Goal: Communication & Community: Answer question/provide support

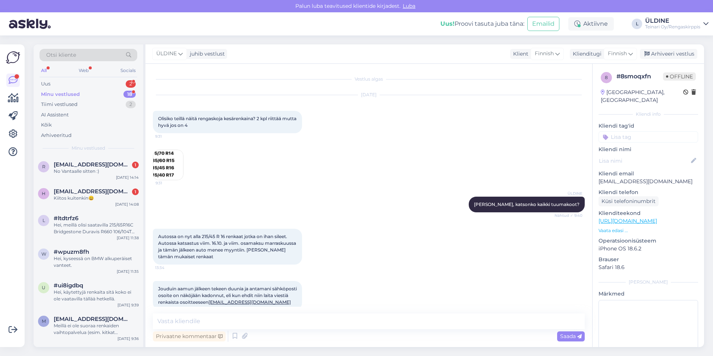
scroll to position [82, 0]
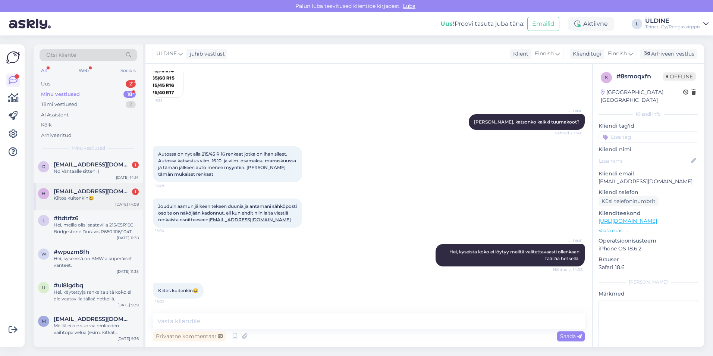
click at [109, 196] on div "Kiitos kuitenkin😀" at bounding box center [96, 198] width 85 height 7
drag, startPoint x: 73, startPoint y: 195, endPoint x: 79, endPoint y: 176, distance: 20.1
click at [73, 195] on div "Kiitos kuitenkin😀" at bounding box center [96, 198] width 85 height 7
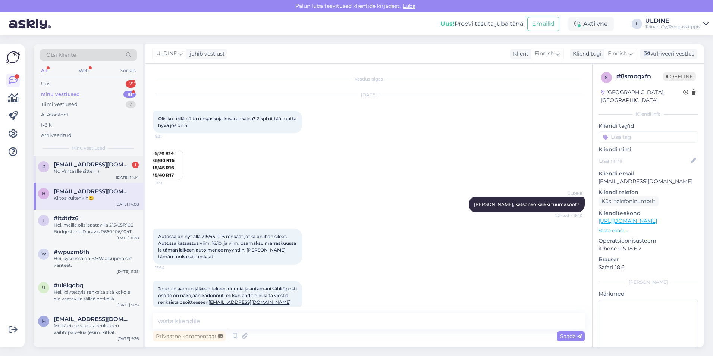
click at [80, 171] on div "No Vantaalle sitten :)" at bounding box center [96, 171] width 85 height 7
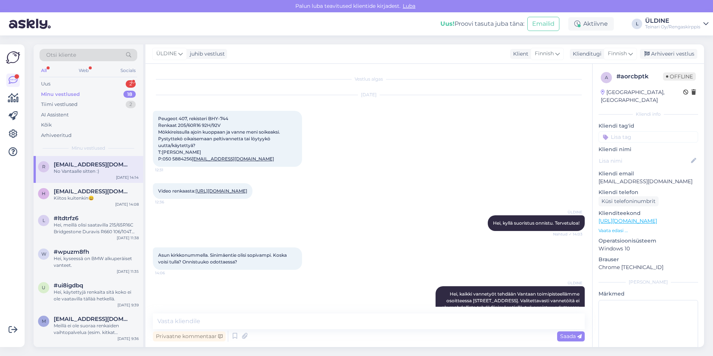
scroll to position [69, 0]
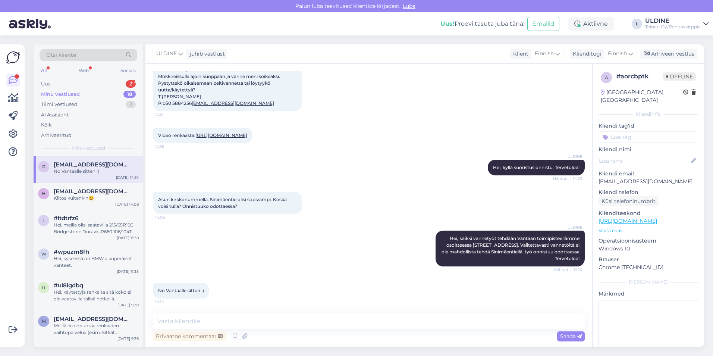
click at [76, 92] on div "Minu vestlused" at bounding box center [60, 94] width 39 height 7
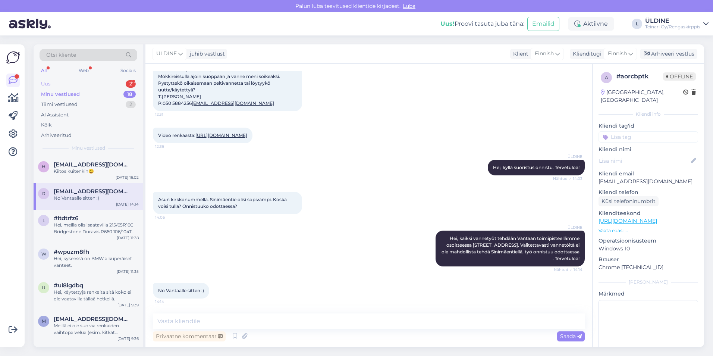
click at [71, 84] on div "Uus 2" at bounding box center [89, 84] width 98 height 10
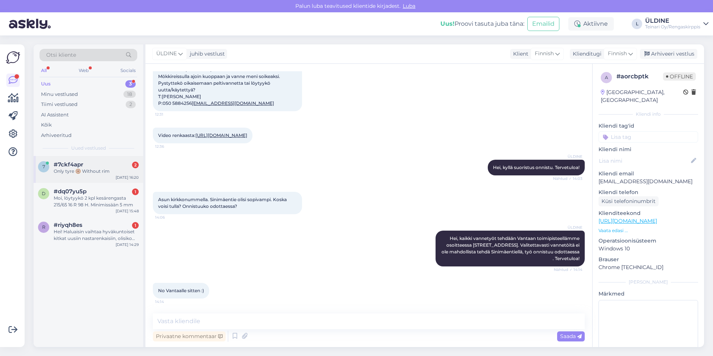
click at [95, 174] on div "Only tyre 🛞 Without rim" at bounding box center [96, 171] width 85 height 7
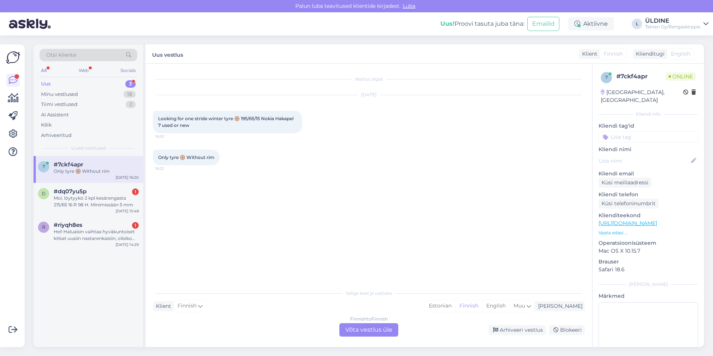
scroll to position [0, 0]
click at [373, 332] on div "Finnish to Finnish Võta vestlus üle" at bounding box center [368, 329] width 59 height 13
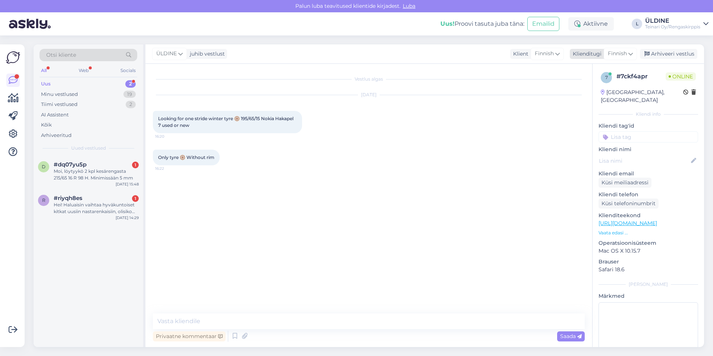
click at [622, 53] on span "Finnish" at bounding box center [617, 54] width 19 height 8
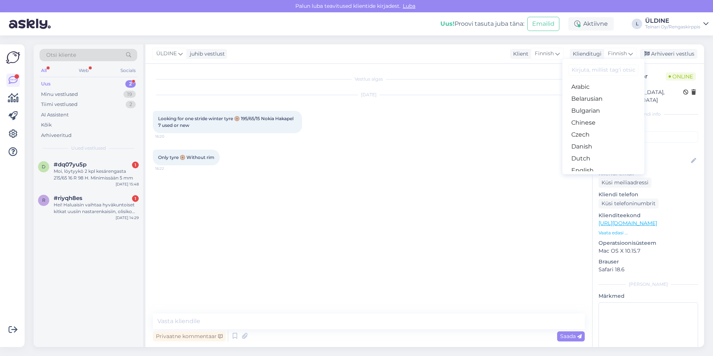
click at [586, 188] on link "Finnish" at bounding box center [603, 194] width 82 height 12
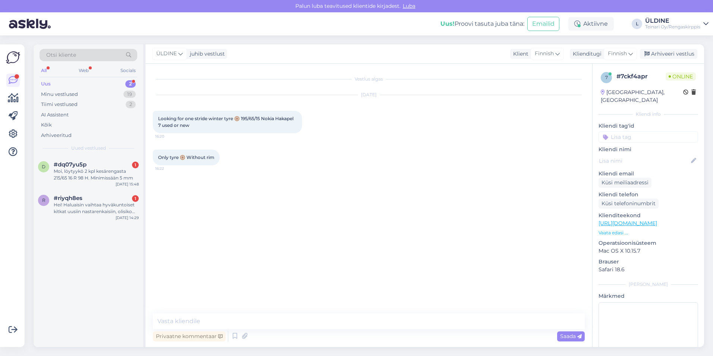
click at [434, 241] on div "Vestlus algas [DATE] Looking for one stride winter tyre 🛞 195/65/15 Nokia Hakap…" at bounding box center [372, 188] width 439 height 235
click at [289, 322] on textarea at bounding box center [369, 321] width 432 height 16
click at [305, 263] on div "Vestlus algas [DATE] Looking for one stride winter tyre 🛞 195/65/15 Nokia Hakap…" at bounding box center [372, 188] width 439 height 235
click at [549, 53] on span "Finnish" at bounding box center [544, 54] width 19 height 8
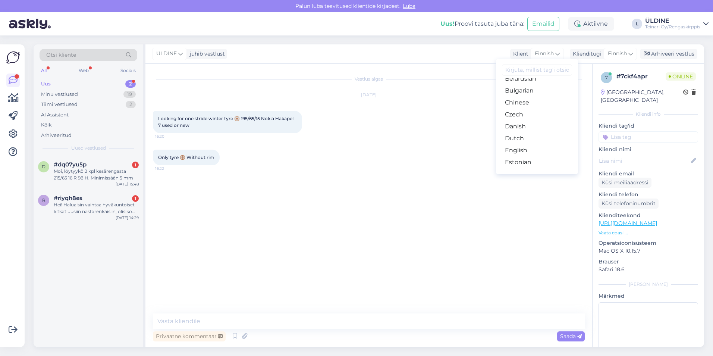
scroll to position [37, 0]
click at [525, 133] on link "English" at bounding box center [537, 133] width 82 height 12
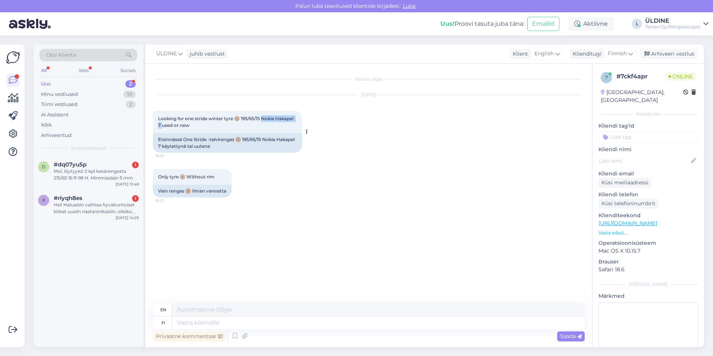
drag, startPoint x: 263, startPoint y: 119, endPoint x: 161, endPoint y: 127, distance: 101.7
click at [161, 127] on span "Looking for one stride winter tyre 🛞 195/65/15 Nokia Hakapel 7 used or new" at bounding box center [226, 122] width 137 height 12
copy span "okia Hakapel 7 u"
click at [216, 323] on textarea at bounding box center [378, 322] width 413 height 13
type textarea "Hei"
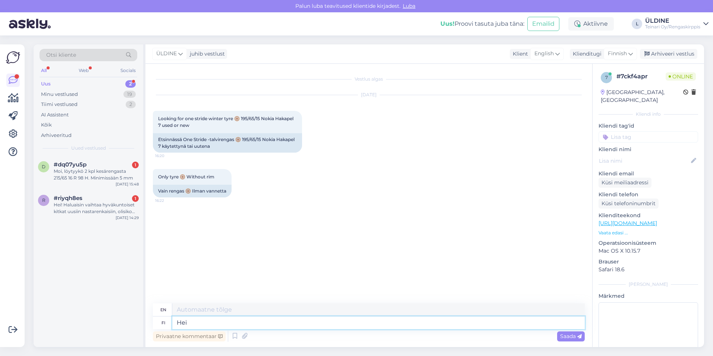
type textarea "Hello"
type textarea "Hei kaikki"
type textarea "Hello everyone"
type textarea "Hei kaikki miellä saatavill ao"
type textarea "Hello everyone, welcome."
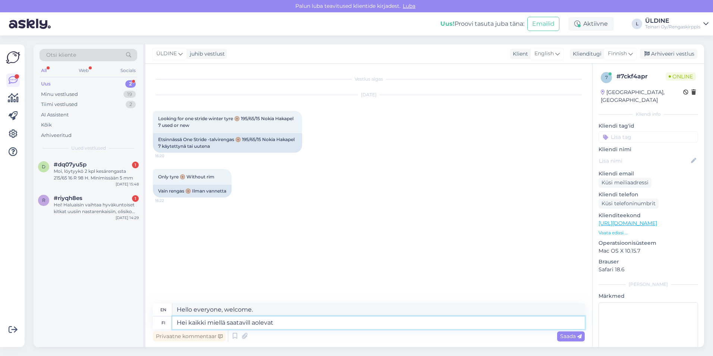
type textarea "Hei kaikki miellä saatavill aolevat"
type textarea "Hey everyone, I'm available."
type textarea "Hei kaikki miellä saatavill"
type textarea "Hello everyone, welcome."
type textarea "Hei kaikki miellä saatavill olevat"
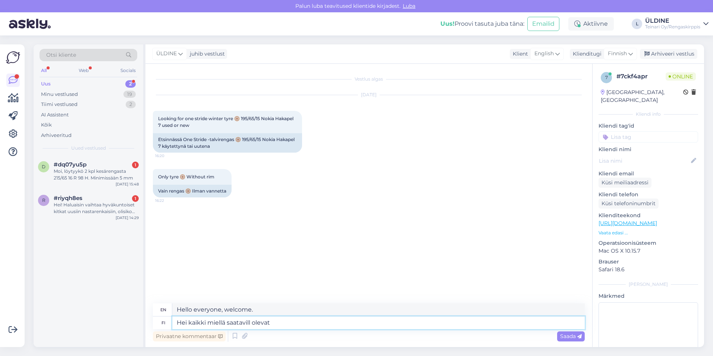
type textarea "Hello everyone who is available."
type textarea "Hei kaikki miellä saatavill olevat NOKIA"
type textarea "Hello everyone, I have a NOKIA available."
type textarea "Hei kaikki miellä saatavill olevat Nokia na"
type textarea "Hello everyone, I have a Nokia available."
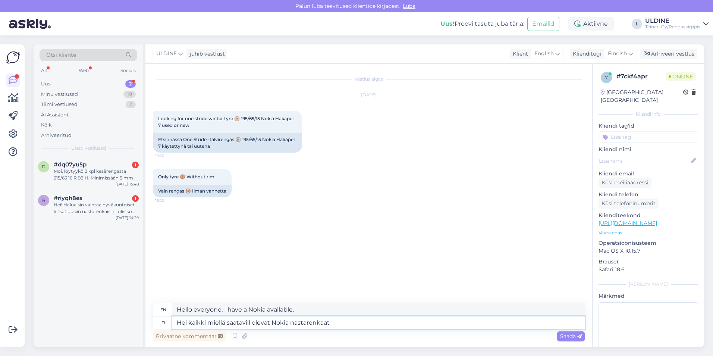
type textarea "Hei kaikki miellä saatavill olevat Nokia nastarenkaat t"
type textarea "Hello everyone, I'm looking for Nokia studded tires available."
type textarea "Hei kaikki miellä saatavill olevat Nokia nastarenkaat tätä k"
type textarea "Hey everyone, I'm looking for Nokia studded tires available here."
type textarea "Hei kaikki miellä saatavill olevat Nokia nastarenkaat tätä koko lö"
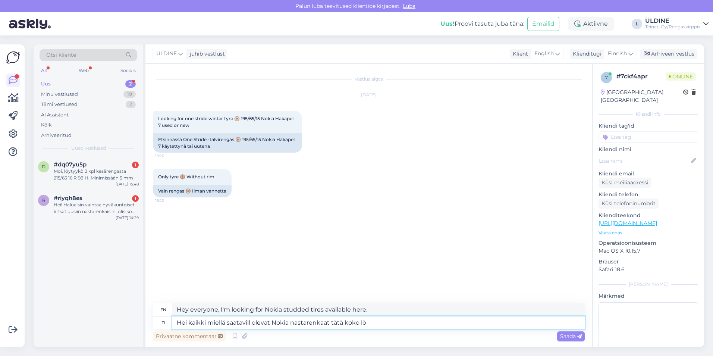
type textarea "Hi everyone, I'm looking for Nokia studded tires in this size."
type textarea "Hei kaikki miellä saatavill olevat Nokia nastarenkaat tätä koko löytä"
type textarea "Hey everyone, I'm looking for Nokia studded tires available, this is the size I…"
type textarea "Hei kaikki miellä saatavill olevat Nokia nastarenkaat tätä koko löytäät"
type textarea "Hello everyone, I'm looking for Nokia studded tires available in this size."
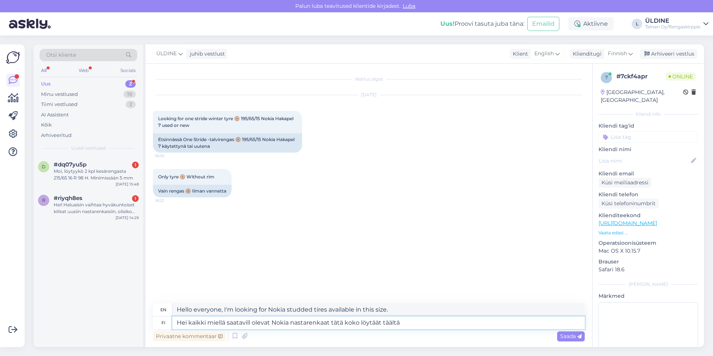
type textarea "Hei kaikki miellä saatavill olevat Nokia nastarenkaat tätä koko löytäät täältä"
type textarea "Hello everyone, I have Nokia studded tires available in this size, you can find…"
type textarea "Hei kaikki miellä saatavill olevat Nokia nastarenkaat tätä koko löytäät täältä -"
type textarea "Hello everyone, you can find Nokia studded tires in this size here -"
paste textarea "[URL][DOMAIN_NAME]"
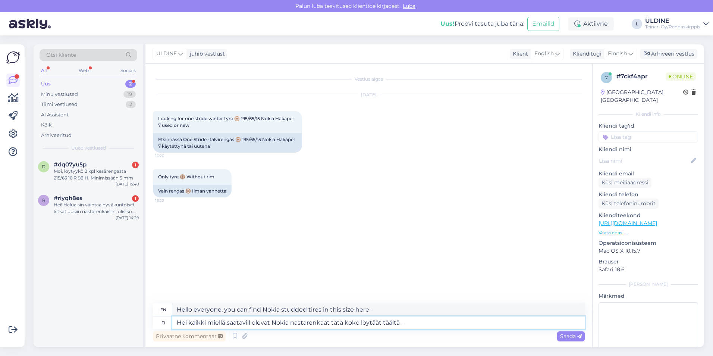
type textarea "Hei kaikki miellä saatavill olevat Nokia nastarenkaat tätä koko löytäät täältä …"
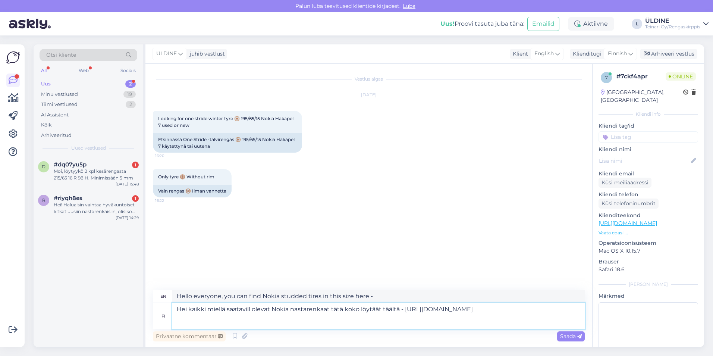
type textarea "Hello everyone, you can find Nokia studded tires in this size here - [URL][DOMA…"
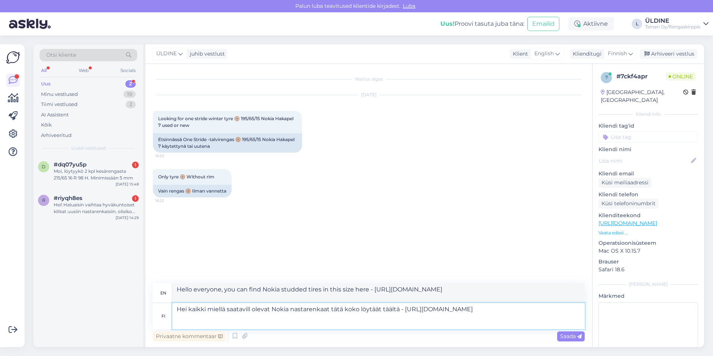
click at [251, 308] on textarea "Hei kaikki miellä saatavill olevat Nokia nastarenkaat tätä koko löytäät täältä …" at bounding box center [378, 316] width 413 height 26
click at [219, 308] on textarea "Hei kaikki miellä saatavilla olevat Nokia nastarenkaat tätä koko löytäät täältä…" at bounding box center [378, 316] width 413 height 26
type textarea "Hei kaikki meillä saatavilla olevat Nokia nastarenkaat tätä koko löytäät täältä…"
type textarea "Hello, you can find all the Nokia studded tires we have available in this size …"
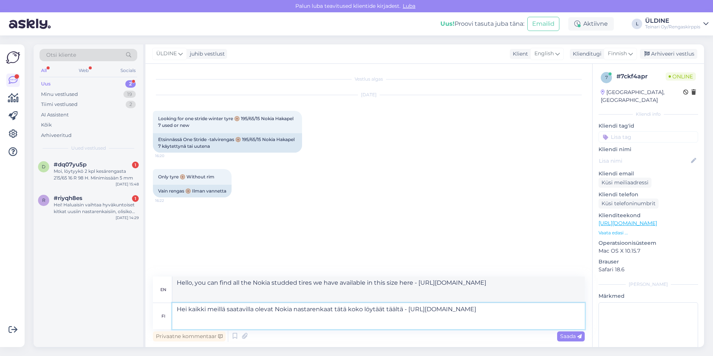
click at [375, 309] on textarea "Hei kaikki meillä saatavilla olevat Nokia nastarenkaat tätä koko löytäät täältä…" at bounding box center [378, 316] width 413 height 26
type textarea "Hei kaikki meillä saatavilla olevat Nokia nastarenkaat tätä koko löydäät täältä…"
click at [561, 335] on span "Saada" at bounding box center [571, 336] width 22 height 7
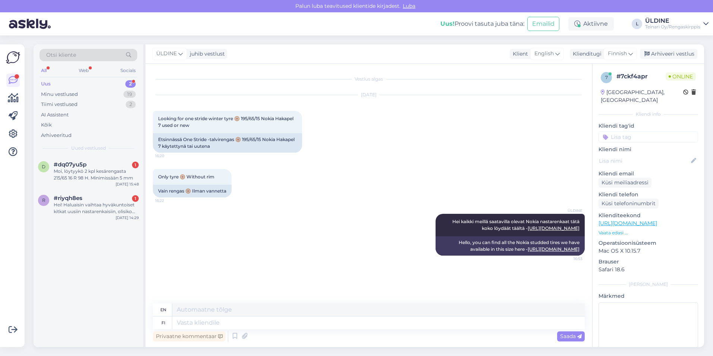
scroll to position [21, 0]
click at [109, 208] on div "Hei! Haluaisin vaihtaa hyväkuntoiset kitkat uusiin nastarenkaisiin, olisiko täm…" at bounding box center [96, 207] width 85 height 13
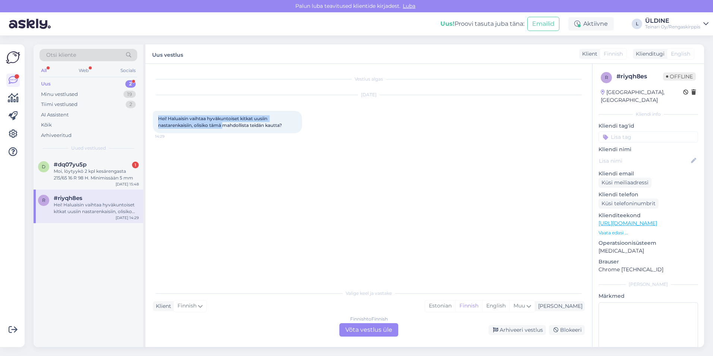
drag, startPoint x: 158, startPoint y: 118, endPoint x: 242, endPoint y: 125, distance: 84.6
click at [242, 125] on div "Hei! Haluaisin vaihtaa hyväkuntoiset kitkat uusiin nastarenkaisiin, olisiko täm…" at bounding box center [227, 122] width 149 height 22
drag, startPoint x: 242, startPoint y: 125, endPoint x: 270, endPoint y: 126, distance: 27.6
click at [270, 126] on span "Hei! Haluaisin vaihtaa hyväkuntoiset kitkat uusiin nastarenkaisiin, olisiko täm…" at bounding box center [220, 122] width 124 height 12
click at [159, 117] on span "Hei! Haluaisin vaihtaa hyväkuntoiset kitkat uusiin nastarenkaisiin, olisiko täm…" at bounding box center [220, 122] width 124 height 12
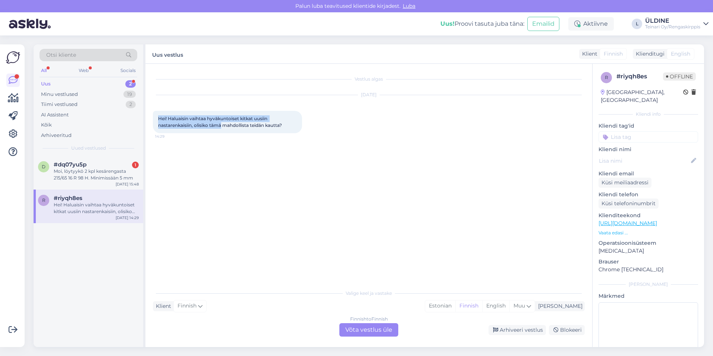
drag, startPoint x: 159, startPoint y: 117, endPoint x: 220, endPoint y: 124, distance: 61.5
click at [220, 124] on span "Hei! Haluaisin vaihtaa hyväkuntoiset kitkat uusiin nastarenkaisiin, olisiko täm…" at bounding box center [220, 122] width 124 height 12
drag, startPoint x: 220, startPoint y: 124, endPoint x: 282, endPoint y: 126, distance: 62.0
click at [282, 126] on span "Hei! Haluaisin vaihtaa hyväkuntoiset kitkat uusiin nastarenkaisiin, olisiko täm…" at bounding box center [220, 122] width 124 height 12
click at [192, 159] on div "Vestlus algas [DATE] Hei! Haluaisin vaihtaa hyväkuntoiset kitkat uusiin nastare…" at bounding box center [372, 174] width 439 height 207
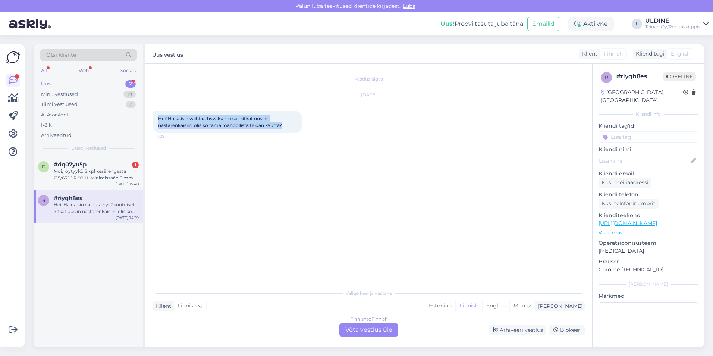
drag, startPoint x: 159, startPoint y: 118, endPoint x: 284, endPoint y: 127, distance: 125.6
click at [282, 127] on span "Hei! Haluaisin vaihtaa hyväkuntoiset kitkat uusiin nastarenkaisiin, olisiko täm…" at bounding box center [220, 122] width 124 height 12
drag, startPoint x: 284, startPoint y: 127, endPoint x: 274, endPoint y: 125, distance: 9.9
copy span "Hei! Haluaisin vaihtaa hyväkuntoiset kitkat uusiin nastarenkaisiin, olisiko täm…"
click at [350, 333] on div "Finnish to Finnish Võta vestlus üle" at bounding box center [368, 329] width 59 height 13
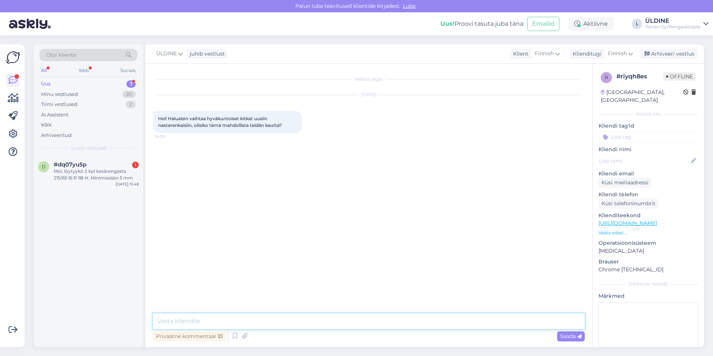
paste textarea "Kiitos viestistäsi! Meillä ei ole varsinaista renkaiden vaihtopalvelua (esim. k…"
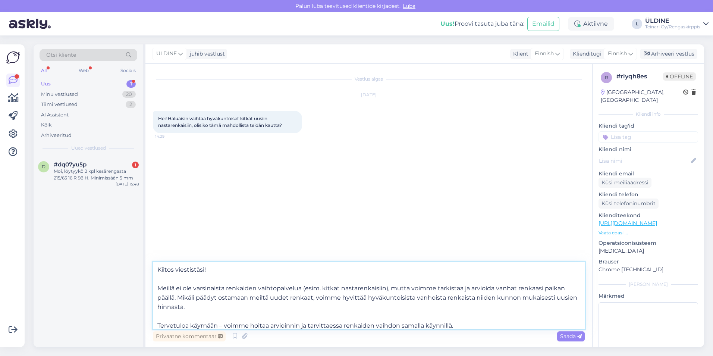
click at [158, 323] on textarea "Kiitos viestistäsi! Meillä ei ole varsinaista renkaiden vaihtopalvelua (esim. k…" at bounding box center [369, 295] width 432 height 67
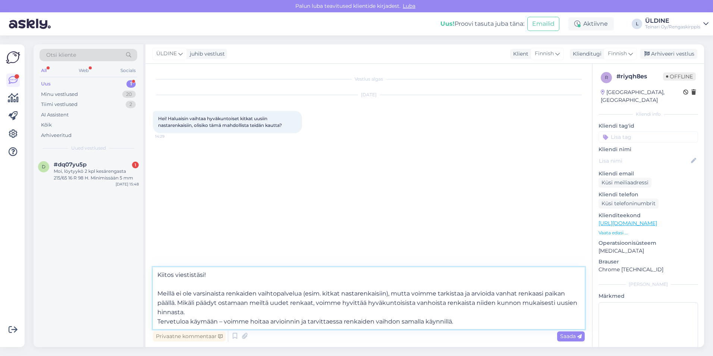
click at [158, 292] on textarea "Kiitos viestistäsi! Meillä ei ole varsinaista renkaiden vaihtopalvelua (esim. k…" at bounding box center [369, 298] width 432 height 62
type textarea "Kiitos viestistäsi! Meillä ei ole varsinaista renkaiden vaihtopalvelua (esim. k…"
click at [566, 335] on span "Saada" at bounding box center [571, 336] width 22 height 7
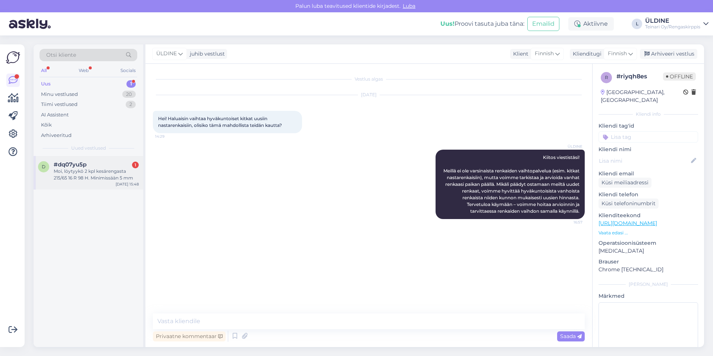
click at [89, 181] on div "Moi, löytyykö 2 kpl kesärengasta 215/65 16 R 98 H. Minimissään 5 mm" at bounding box center [96, 174] width 85 height 13
